Goal: Information Seeking & Learning: Check status

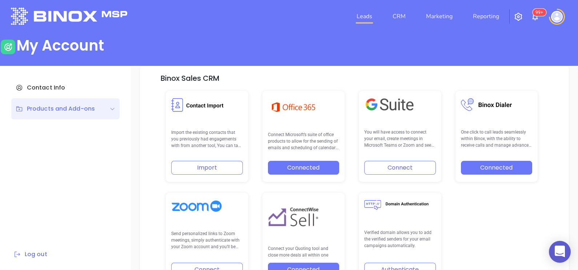
scroll to position [151, 0]
click at [492, 15] on link "Reporting" at bounding box center [486, 16] width 32 height 15
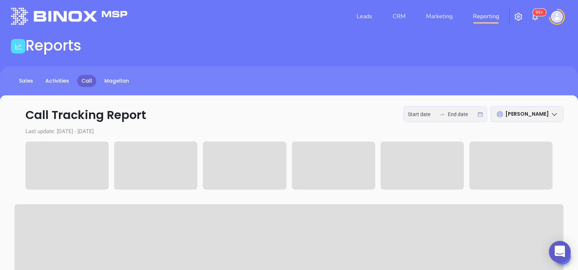
type input "[DATE]"
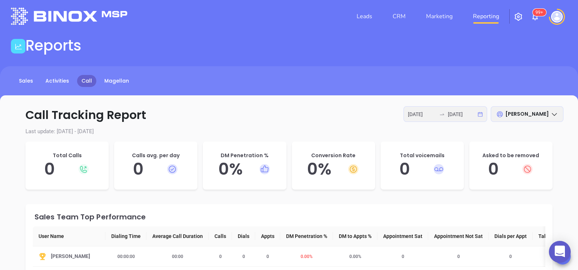
click at [446, 112] on div at bounding box center [442, 114] width 12 height 6
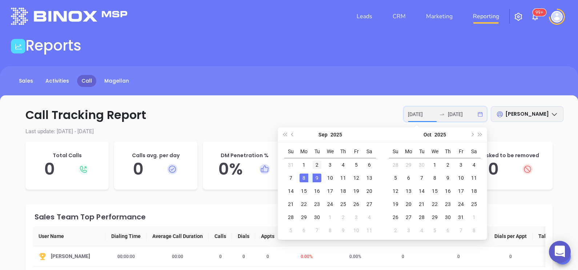
type input "[DATE]"
click at [316, 168] on div "2" at bounding box center [317, 164] width 9 height 9
type input "[DATE]"
click at [358, 160] on div "5" at bounding box center [356, 164] width 9 height 9
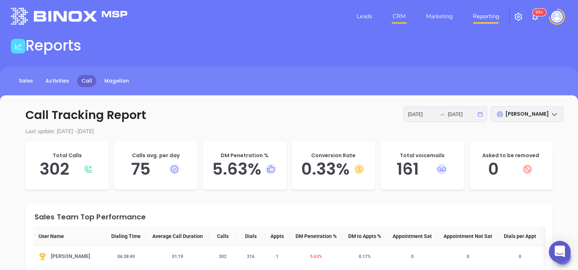
click at [398, 15] on link "CRM" at bounding box center [399, 16] width 19 height 15
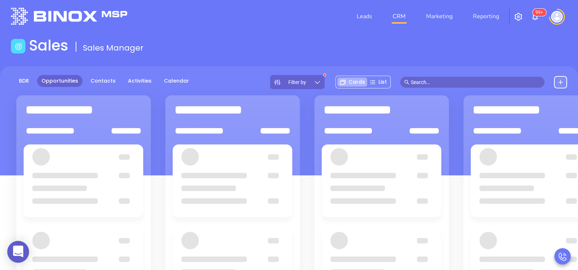
click at [312, 85] on div "Filter by" at bounding box center [297, 82] width 55 height 14
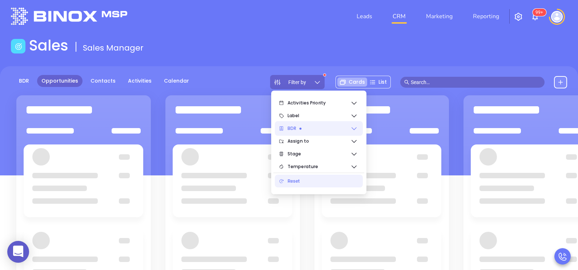
click at [352, 129] on icon at bounding box center [354, 128] width 7 height 7
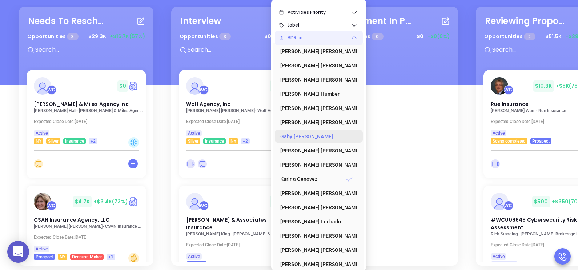
scroll to position [1, 0]
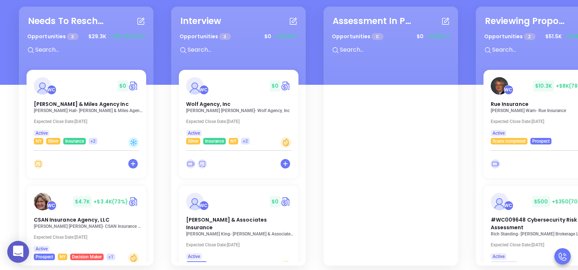
click at [164, 133] on div "Needs To Reschedule Opportunities 3 $ 29.3K +$16.7K (57%) WC $ 0 Schenk & Miles…" at bounding box center [470, 136] width 914 height 263
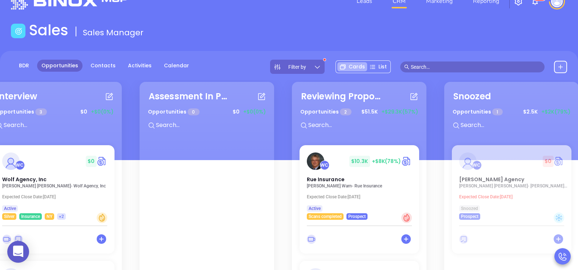
scroll to position [0, 0]
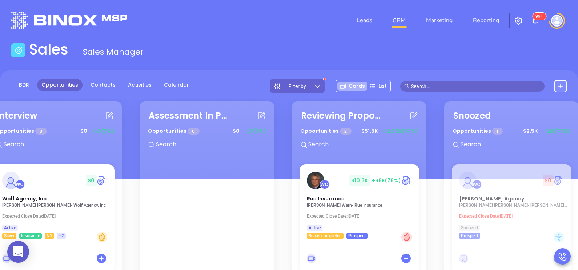
click at [436, 223] on div "Needs To Reschedule Opportunities 3 $ 29.3K +$16.7K (57%) WC $ 0 Schenk & Miles…" at bounding box center [286, 230] width 914 height 263
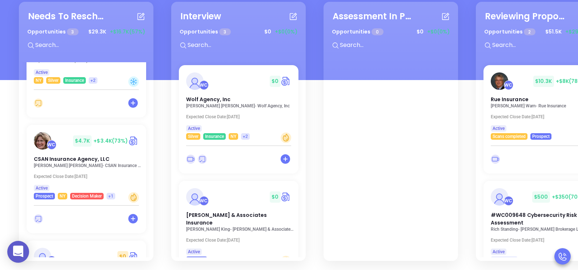
scroll to position [38, 0]
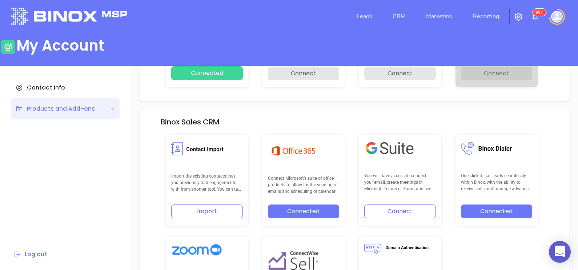
scroll to position [151, 0]
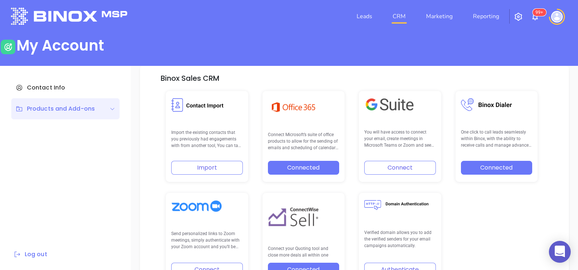
click at [404, 10] on link "CRM" at bounding box center [399, 16] width 19 height 15
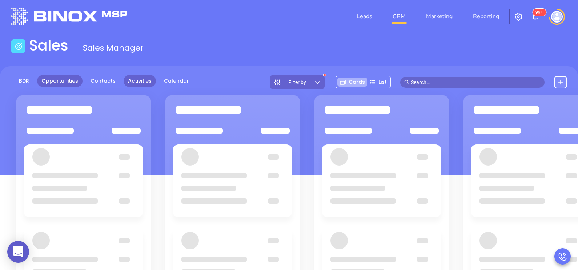
click at [135, 81] on link "Activities" at bounding box center [140, 81] width 32 height 12
